Goal: Find specific page/section

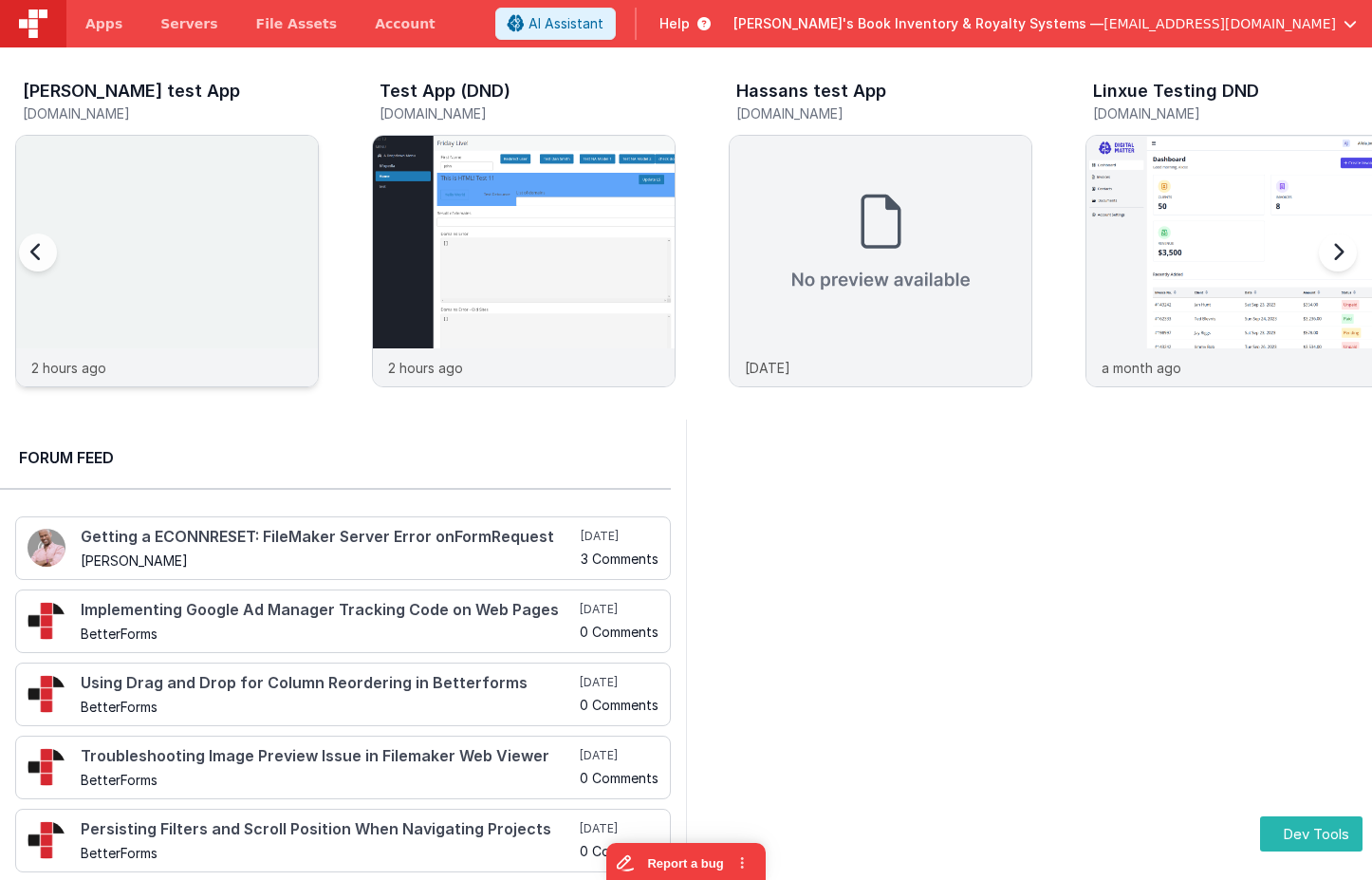
click at [191, 335] on img at bounding box center [167, 286] width 301 height 302
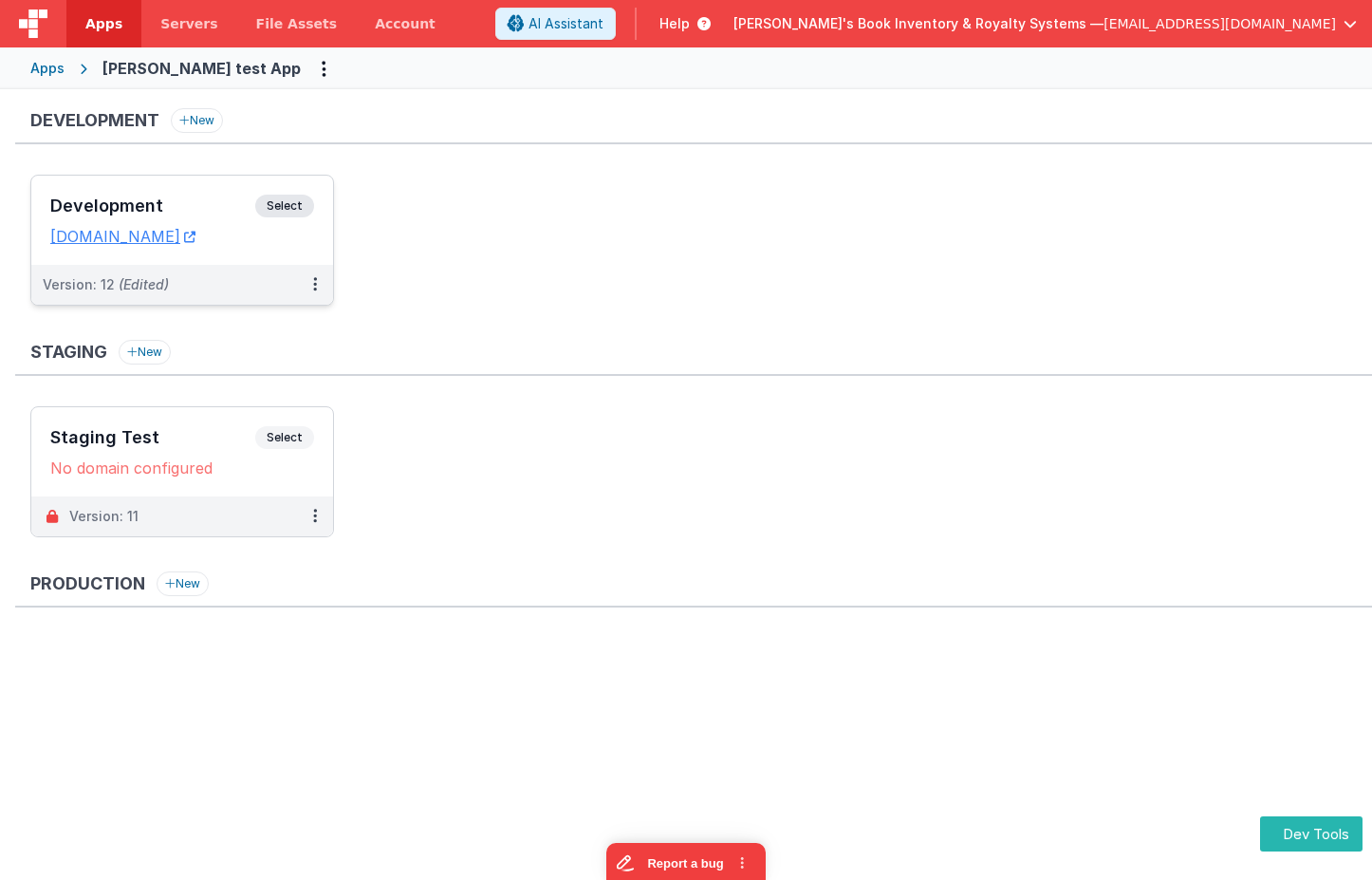
click at [281, 195] on span "Select" at bounding box center [284, 206] width 59 height 23
